Goal: Task Accomplishment & Management: Use online tool/utility

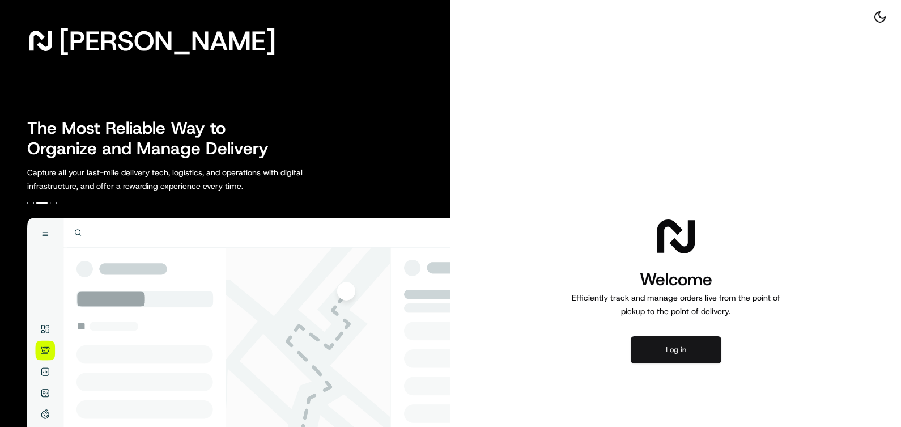
click at [656, 351] on button "Log in" at bounding box center [676, 349] width 91 height 27
click at [701, 354] on button "Log in" at bounding box center [676, 349] width 91 height 27
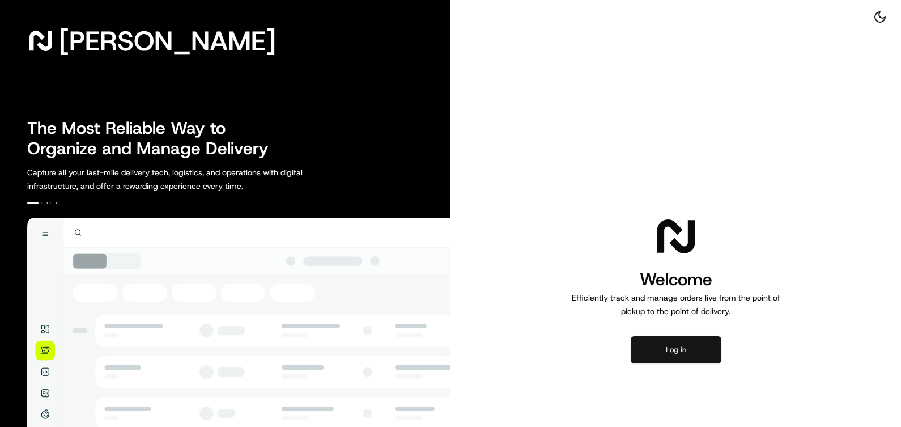
click at [679, 354] on button "Log in" at bounding box center [676, 349] width 91 height 27
click at [669, 343] on button "Log in" at bounding box center [676, 349] width 91 height 27
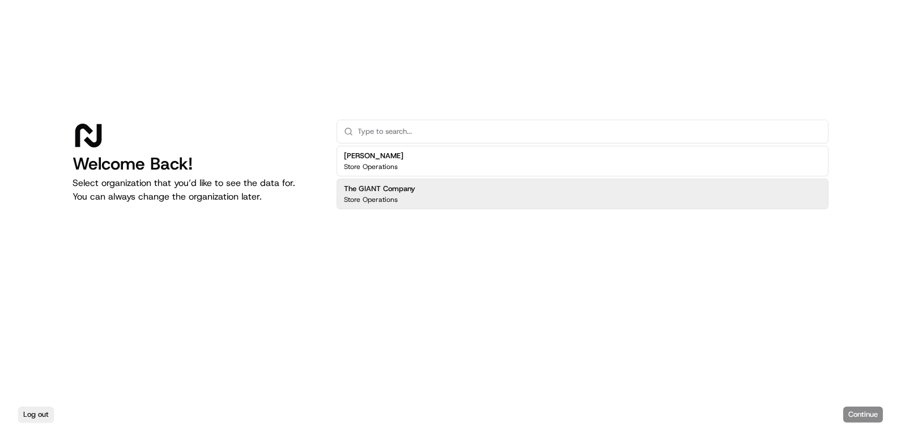
click at [395, 205] on div "The GIANT Company Store Operations" at bounding box center [583, 193] width 492 height 31
click at [871, 416] on button "Continue" at bounding box center [863, 414] width 40 height 16
